Goal: Check status: Check status

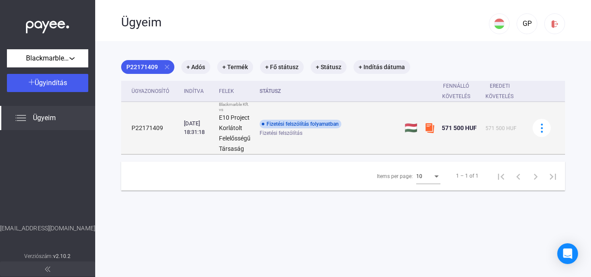
click at [322, 125] on div "Fizetési felszólítás folyamatban" at bounding box center [300, 124] width 82 height 9
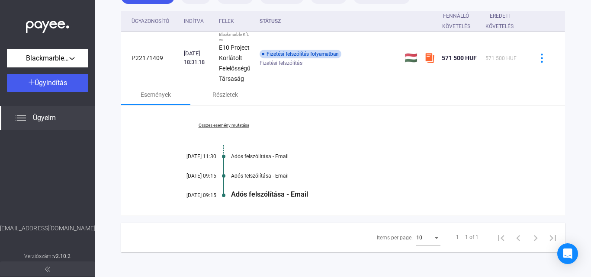
scroll to position [71, 0]
click at [242, 123] on link "Összes esemény mutatása" at bounding box center [223, 124] width 118 height 5
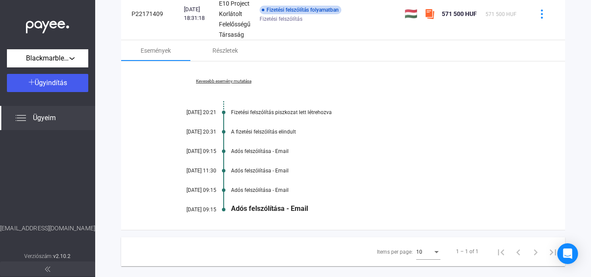
scroll to position [129, 0]
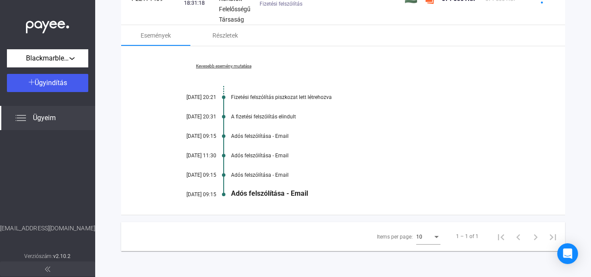
drag, startPoint x: 278, startPoint y: 172, endPoint x: 281, endPoint y: 134, distance: 37.7
click at [278, 171] on div "Kevesebb esemény mutatása [DATE] 20:21 Fizetési felszólítás piszkozat lett létr…" at bounding box center [343, 130] width 444 height 169
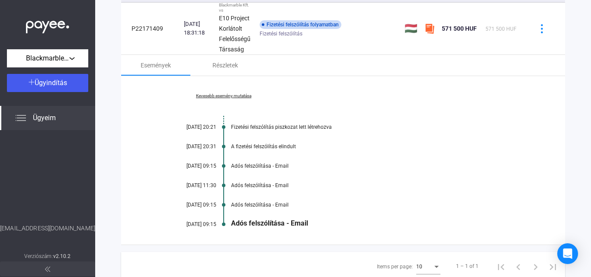
scroll to position [86, 0]
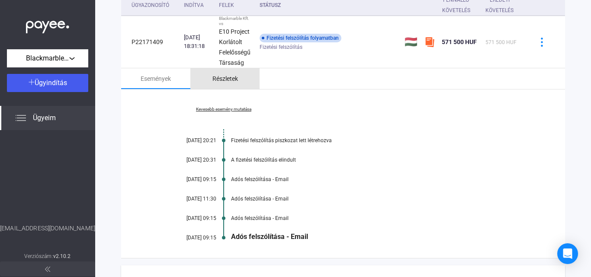
click at [228, 74] on div "Részletek" at bounding box center [225, 79] width 26 height 10
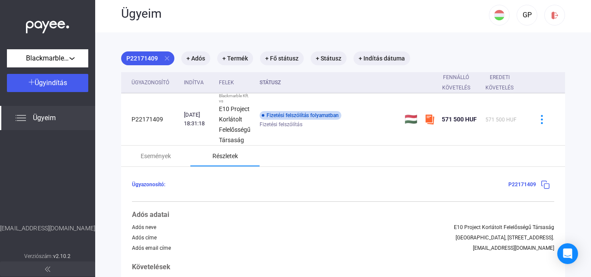
scroll to position [0, 0]
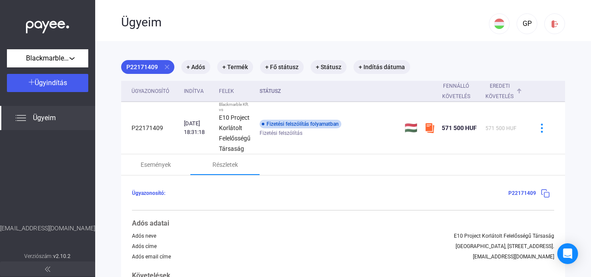
click at [498, 87] on div "Eredeti követelés" at bounding box center [499, 91] width 29 height 21
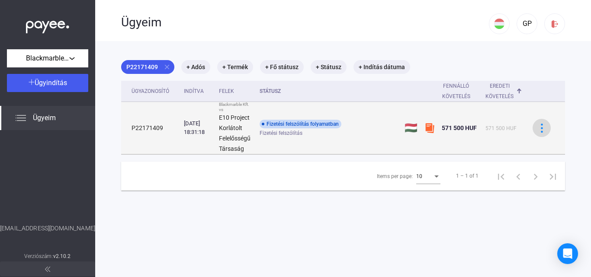
click at [537, 127] on img at bounding box center [541, 128] width 9 height 9
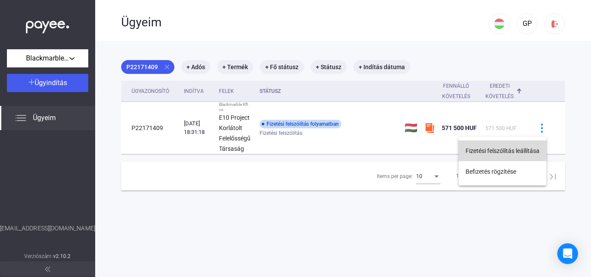
click at [515, 151] on button "Fizetési felszólítás leállítása" at bounding box center [502, 151] width 88 height 21
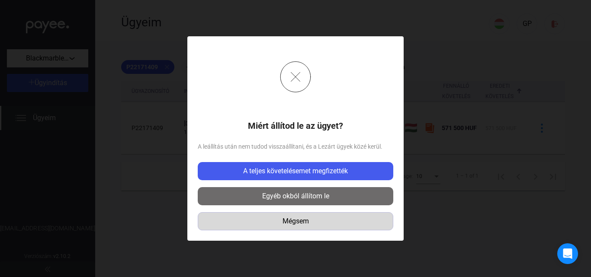
click at [296, 221] on div "Mégsem" at bounding box center [295, 221] width 189 height 10
